Goal: Navigation & Orientation: Find specific page/section

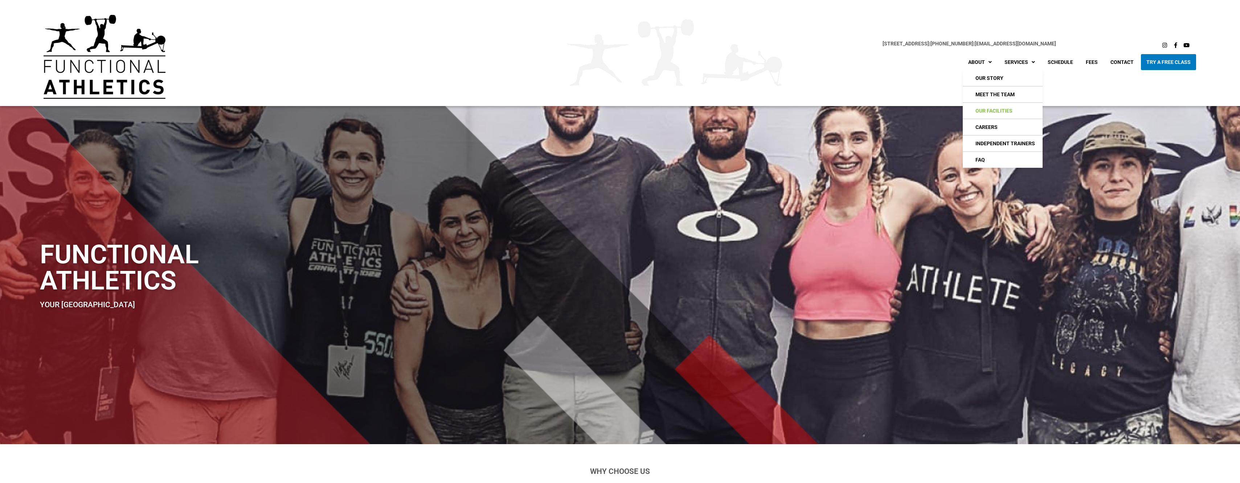
click at [997, 110] on link "Our Facilities" at bounding box center [1003, 111] width 80 height 16
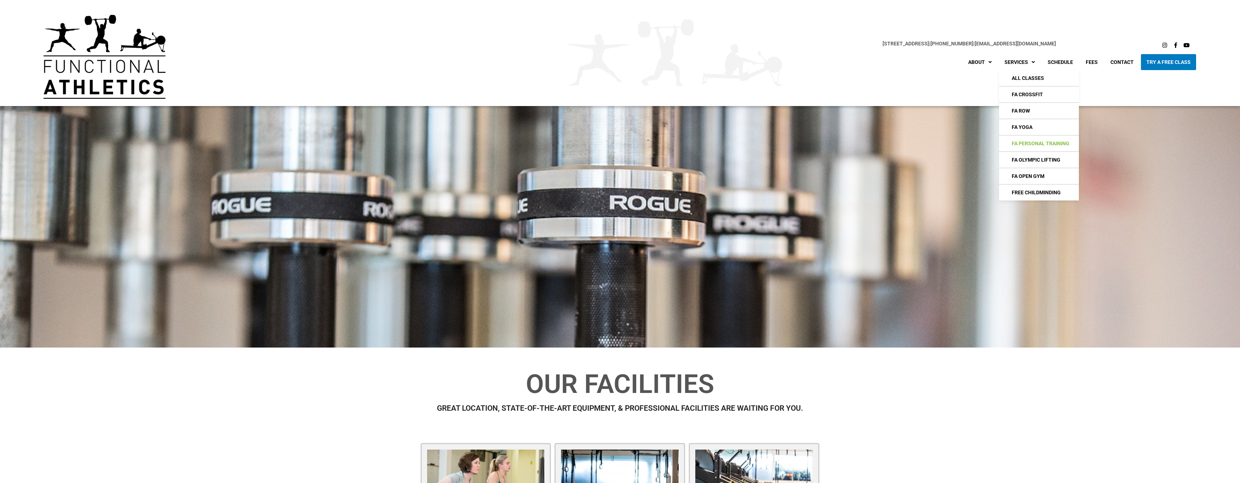
click at [1024, 142] on link "FA Personal Training" at bounding box center [1039, 143] width 80 height 16
